Goal: Information Seeking & Learning: Learn about a topic

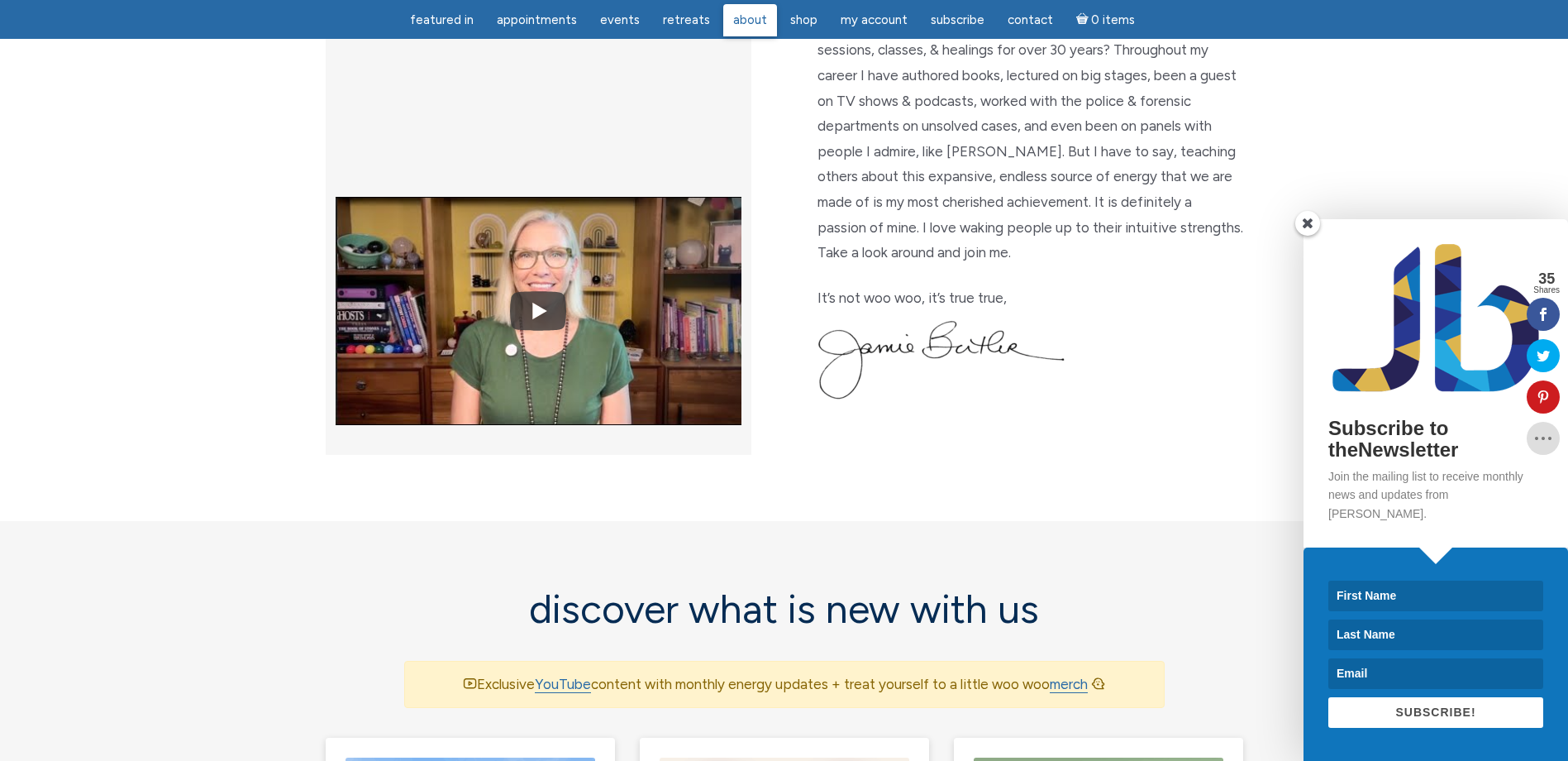
scroll to position [381, 0]
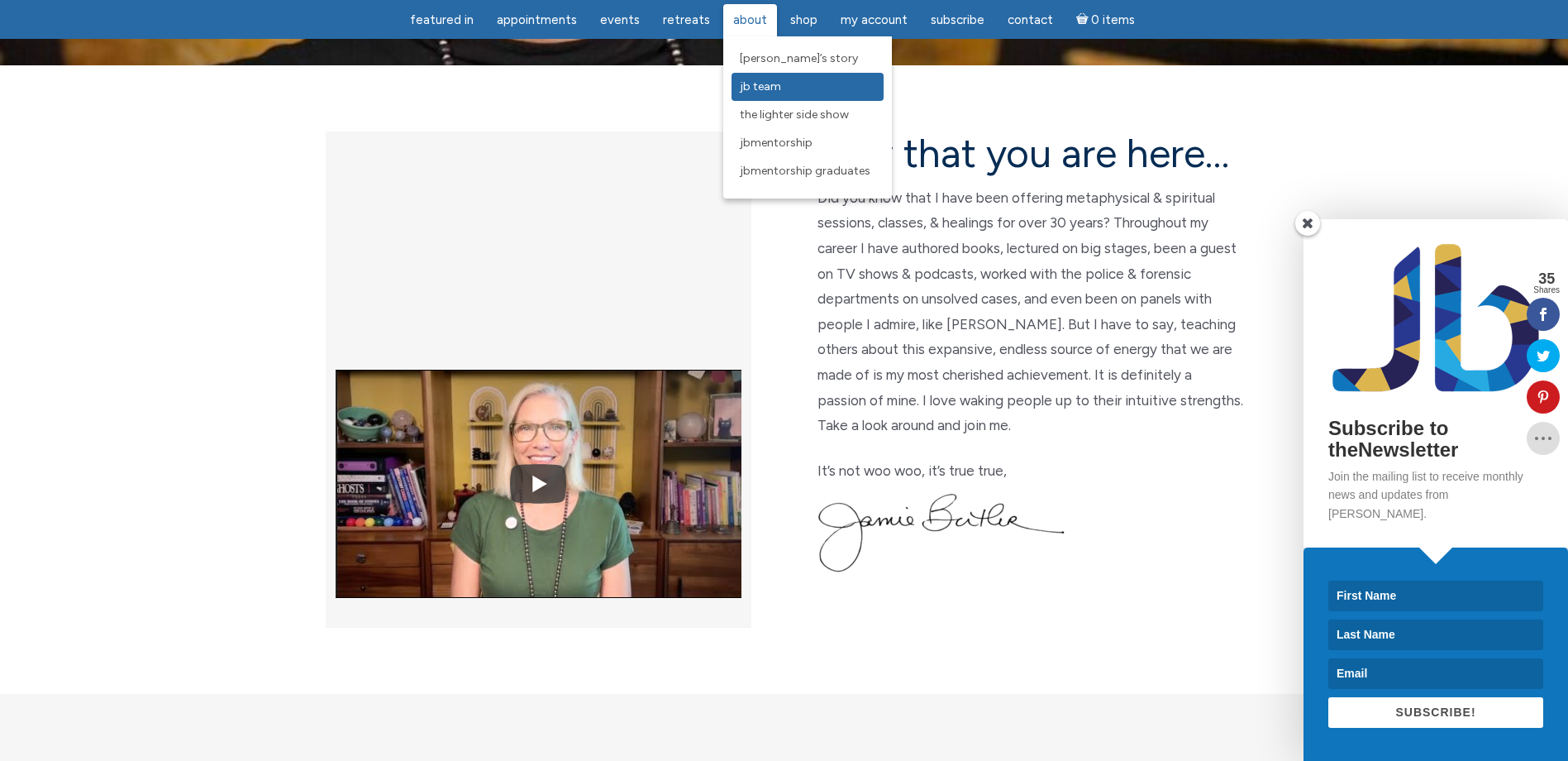
click at [759, 88] on span "JB Team" at bounding box center [760, 86] width 41 height 14
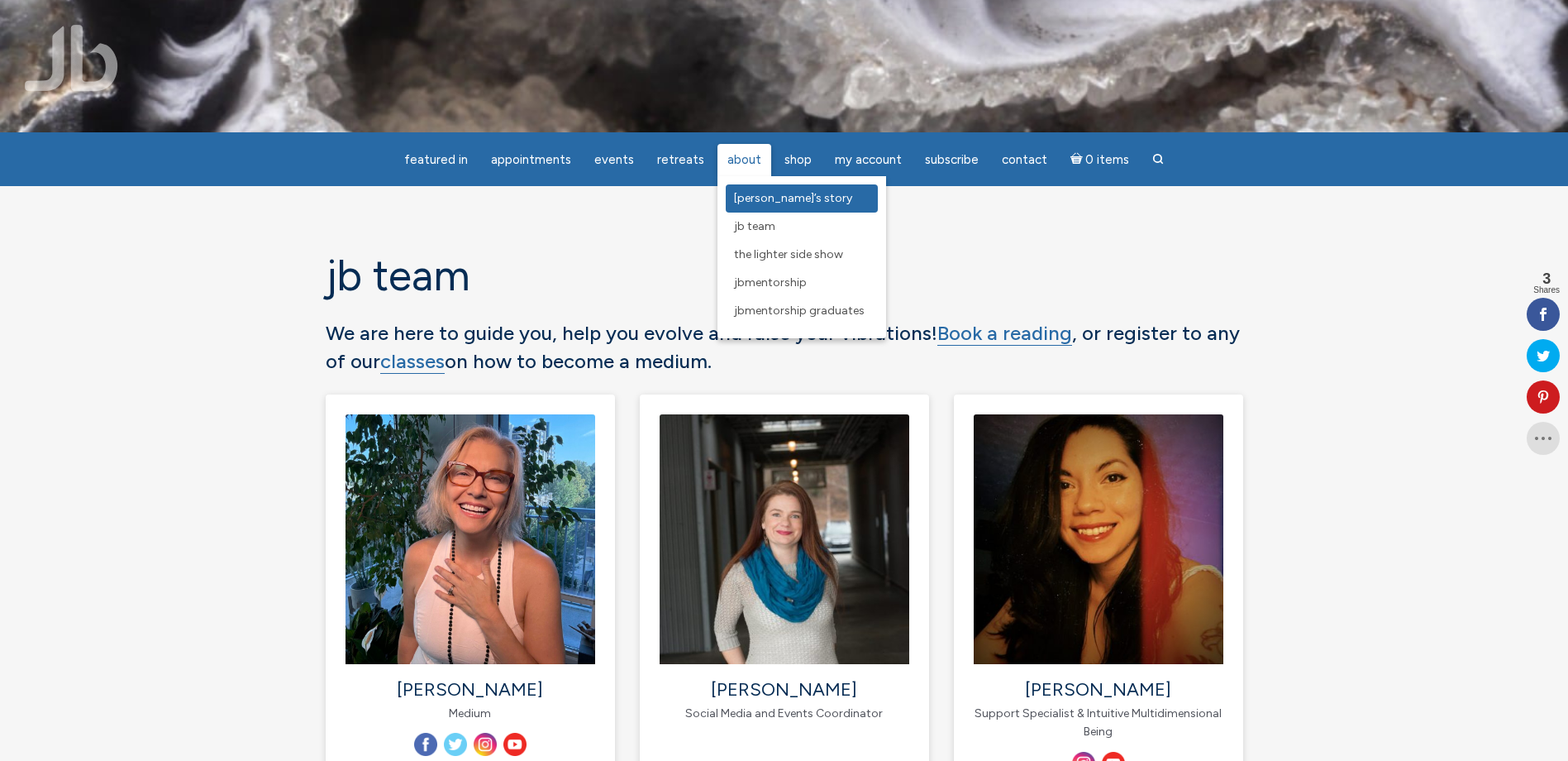
click at [752, 198] on span "[PERSON_NAME]’s Story" at bounding box center [794, 198] width 118 height 14
